Goal: Task Accomplishment & Management: Complete application form

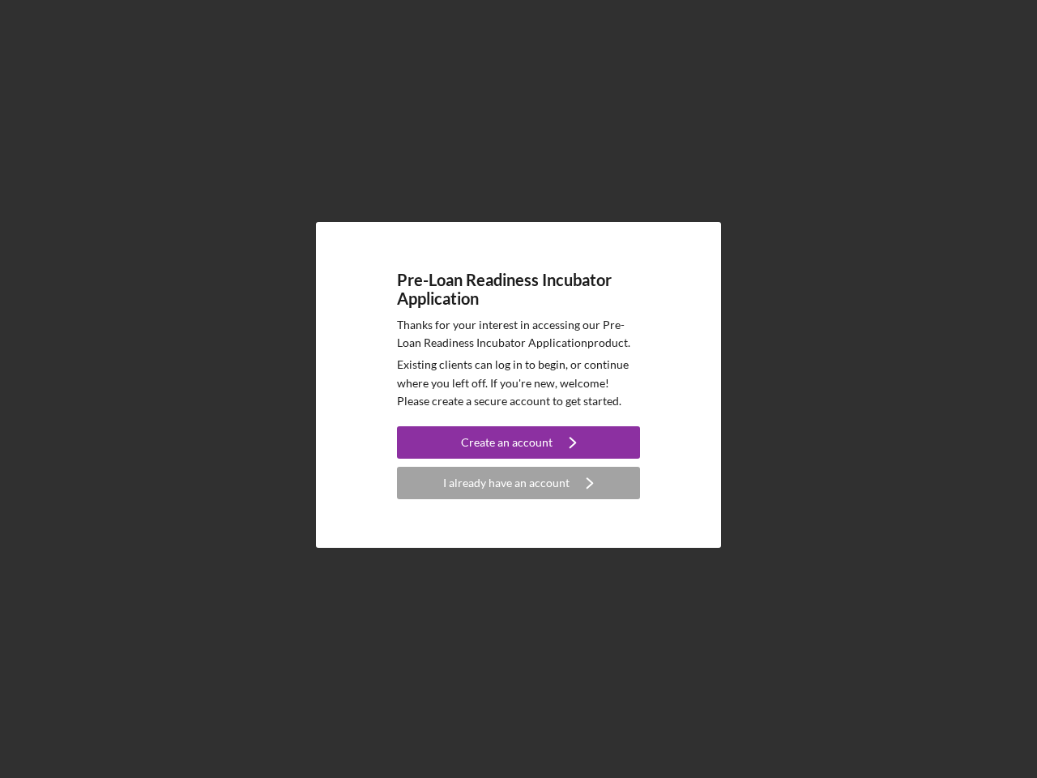
click at [519, 389] on p "Existing clients can log in to begin, or continue where you left off. If you're…" at bounding box center [518, 383] width 243 height 54
click at [519, 442] on div "Create an account" at bounding box center [507, 442] width 92 height 32
